Goal: Task Accomplishment & Management: Use online tool/utility

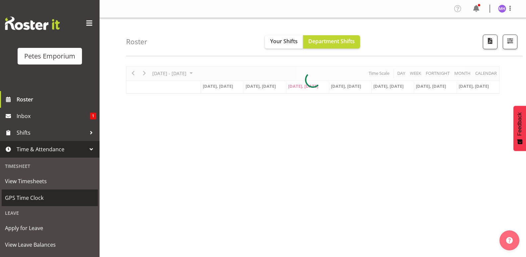
click at [49, 201] on span "GPS Time Clock" at bounding box center [50, 197] width 90 height 10
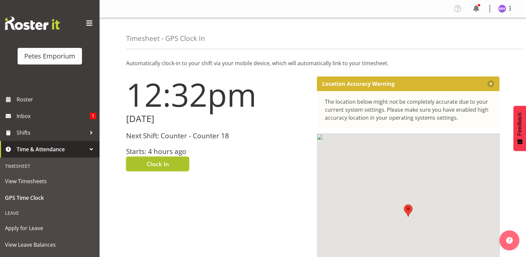
click at [180, 165] on button "Clock In" at bounding box center [157, 163] width 63 height 15
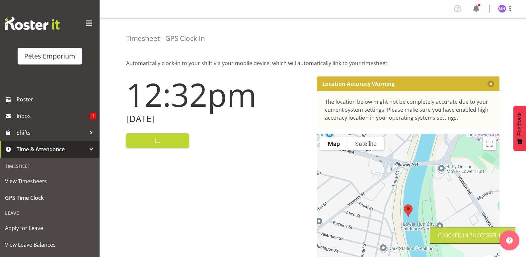
click at [514, 12] on div "Profile Log Out" at bounding box center [508, 8] width 21 height 9
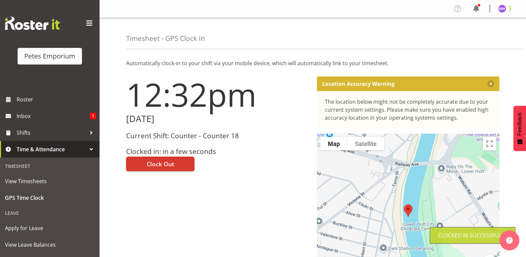
click at [510, 10] on span at bounding box center [510, 8] width 8 height 8
click at [485, 34] on link "Log Out" at bounding box center [482, 35] width 64 height 12
